Goal: Find specific page/section: Find specific page/section

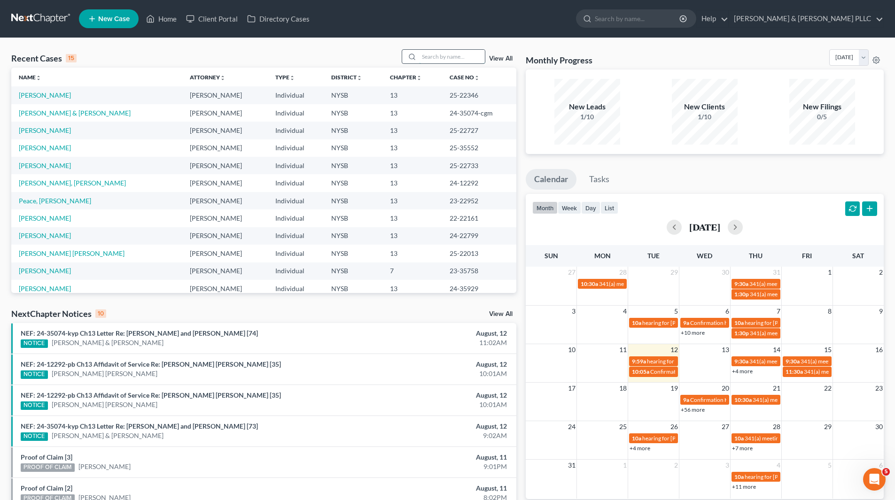
click at [469, 54] on input "search" at bounding box center [452, 57] width 66 height 14
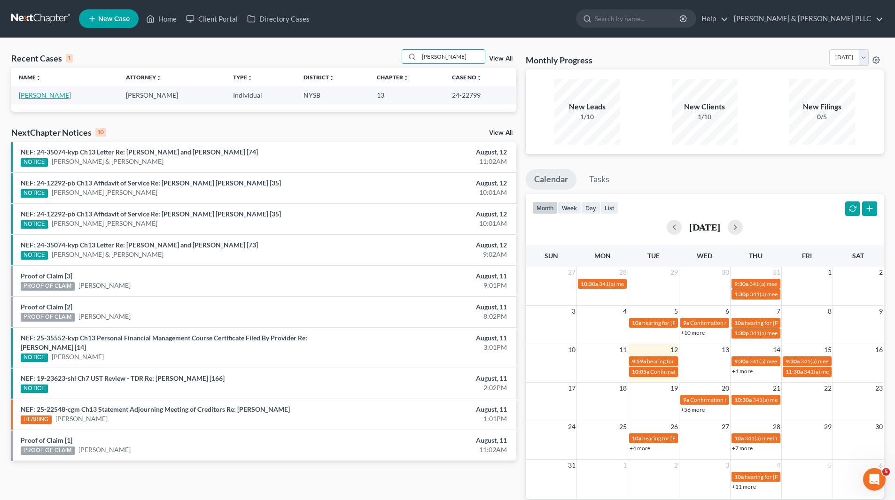
type input "[PERSON_NAME]"
click at [42, 99] on link "[PERSON_NAME]" at bounding box center [45, 95] width 52 height 8
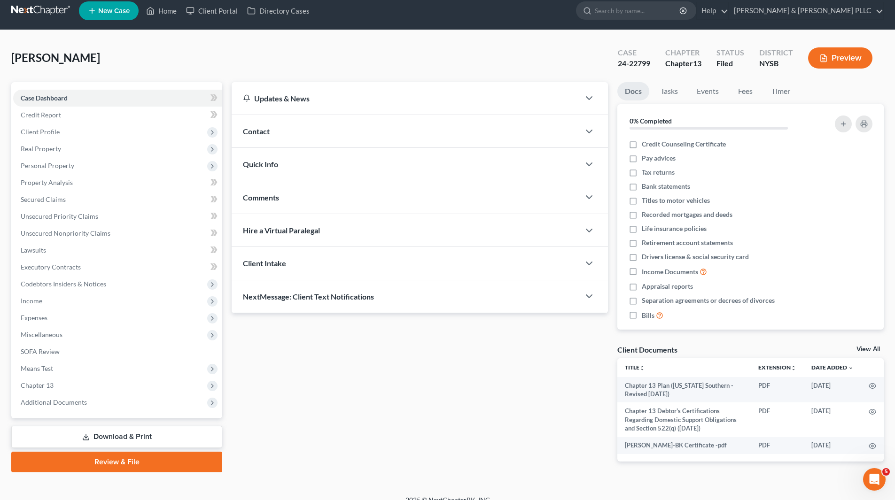
scroll to position [20, 0]
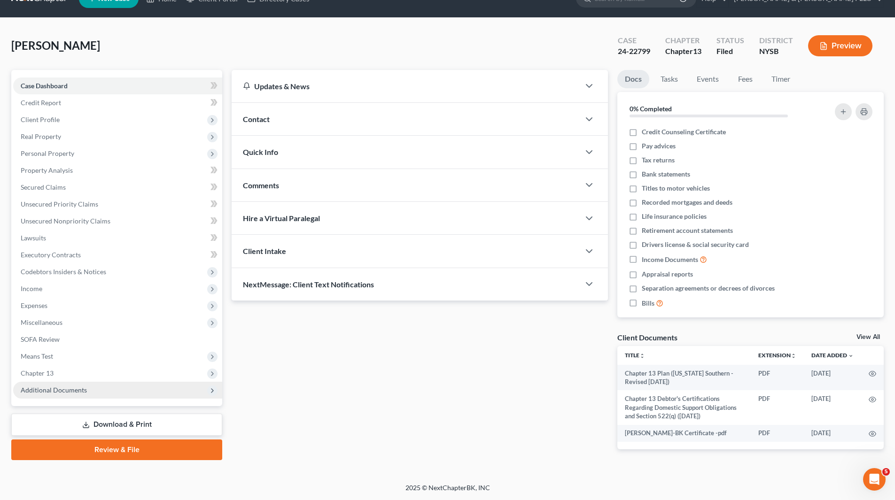
click at [73, 388] on span "Additional Documents" at bounding box center [54, 390] width 66 height 8
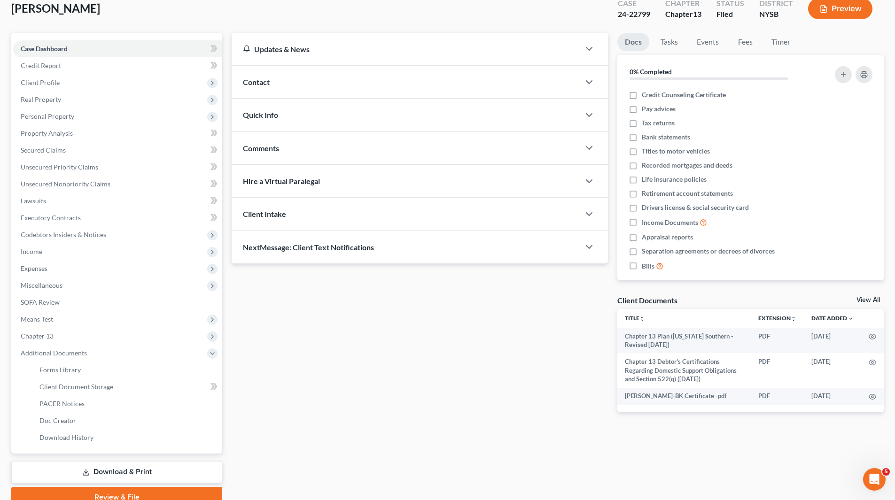
scroll to position [101, 0]
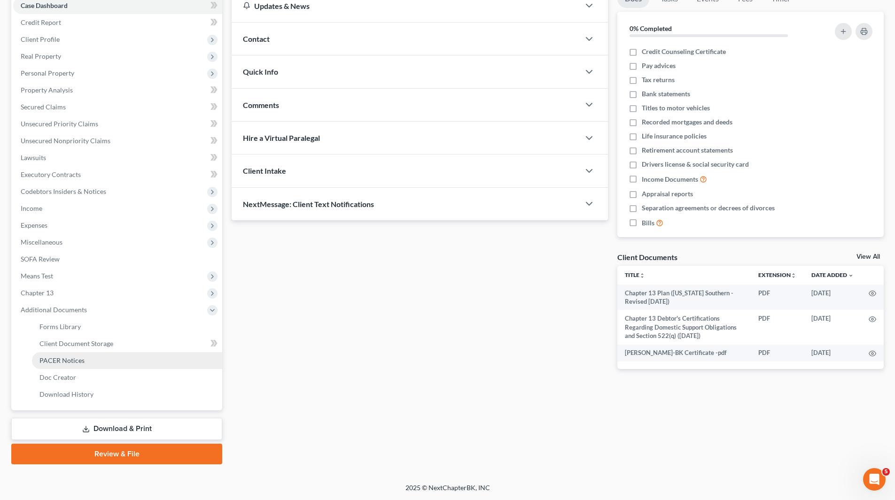
click at [60, 362] on span "PACER Notices" at bounding box center [61, 361] width 45 height 8
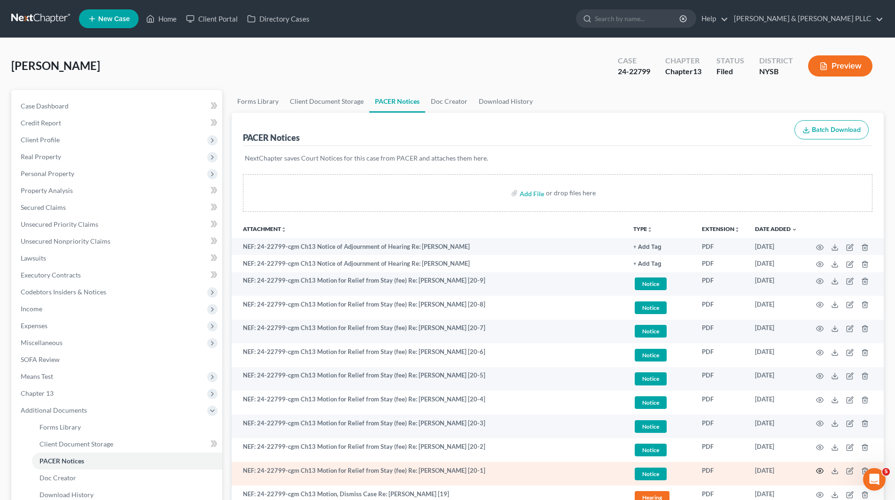
click at [822, 470] on icon "button" at bounding box center [820, 471] width 8 height 8
